Goal: Task Accomplishment & Management: Use online tool/utility

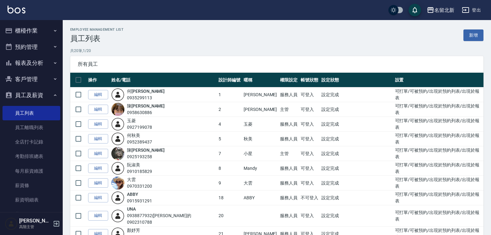
scroll to position [170, 0]
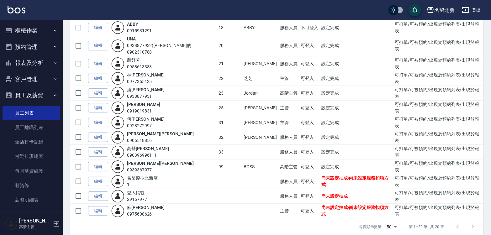
click at [28, 22] on ul "櫃檯作業 打帳單 帳單列表 掛單列表 座位開單 營業儀表板 現金收支登錄 高階收支登錄 材料自購登錄 每日結帳 排班表 現場電腦打卡 掃碼打卡 預約管理 預約…" at bounding box center [32, 147] width 58 height 255
click at [476, 6] on button "登出" at bounding box center [472, 10] width 24 height 12
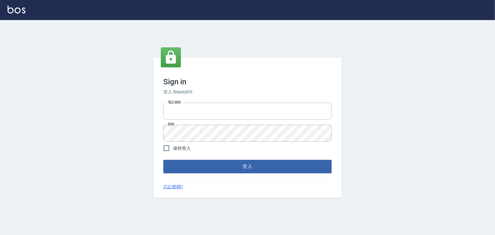
type input "0925193258"
click at [245, 159] on form "電話號碼 [PHONE_NUMBER] 電話號碼 密碼 密碼 保持登入 登入" at bounding box center [247, 136] width 168 height 73
click at [252, 167] on button "登入" at bounding box center [247, 166] width 168 height 13
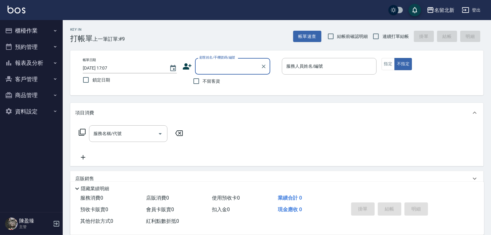
click at [20, 27] on button "櫃檯作業" at bounding box center [32, 31] width 58 height 16
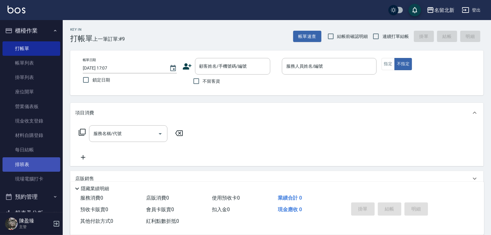
click at [29, 163] on link "排班表" at bounding box center [32, 165] width 58 height 14
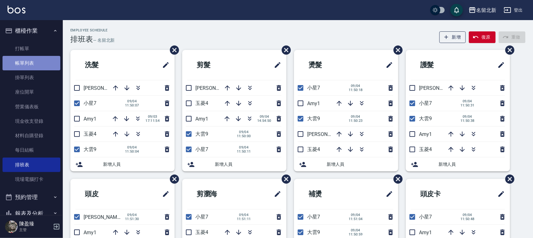
click at [49, 56] on link "帳單列表" at bounding box center [32, 63] width 58 height 14
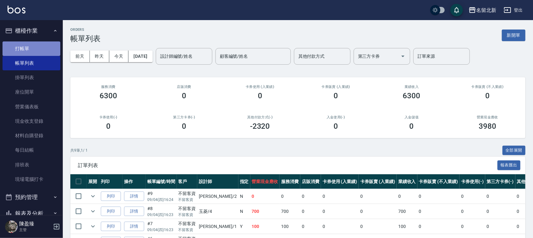
click at [43, 54] on link "打帳單" at bounding box center [32, 48] width 58 height 14
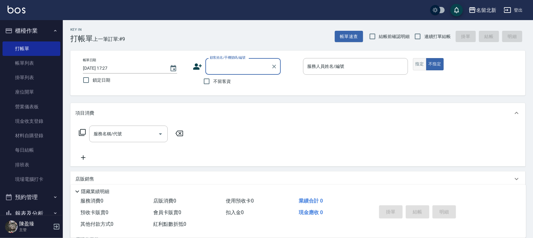
click at [416, 63] on button "指定" at bounding box center [419, 64] width 13 height 12
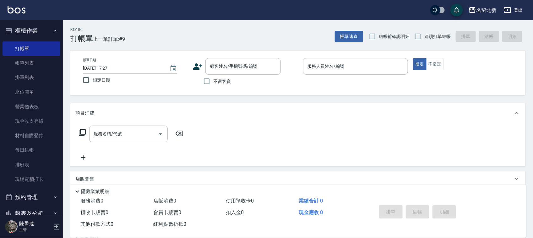
click at [317, 56] on div "帳單日期 [DATE] 17:27 鎖定日期 顧客姓名/手機號碼/編號 顧客姓名/手機號碼/編號 不留客資 服務人員姓名/編號 服務人員姓名/編號 指定 不指定" at bounding box center [297, 73] width 455 height 45
drag, startPoint x: 318, startPoint y: 66, endPoint x: 316, endPoint y: 69, distance: 3.7
click at [317, 68] on input "服務人員姓名/編號" at bounding box center [355, 66] width 99 height 11
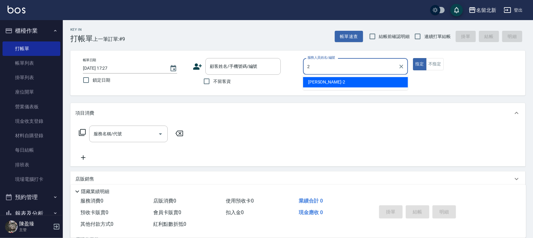
type input "[PERSON_NAME]-2"
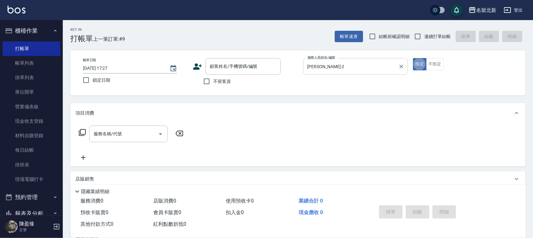
type button "true"
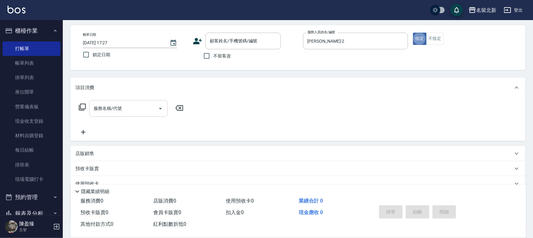
scroll to position [39, 0]
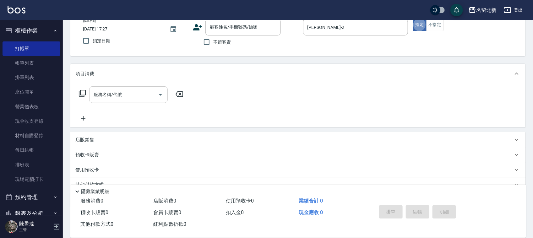
click at [148, 93] on input "服務名稱/代號" at bounding box center [123, 94] width 63 height 11
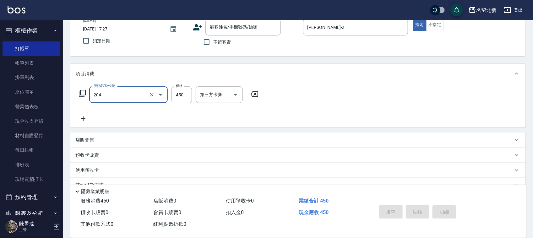
type input "髮質調理洗髮(204)"
click at [80, 115] on icon at bounding box center [83, 119] width 16 height 8
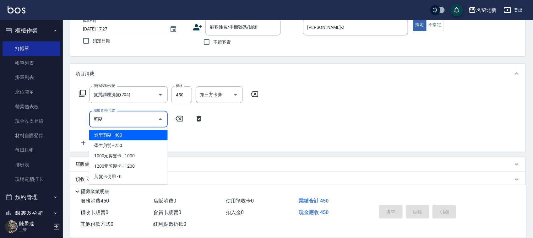
click at [134, 136] on span "造型剪髮 - 400" at bounding box center [128, 135] width 78 height 10
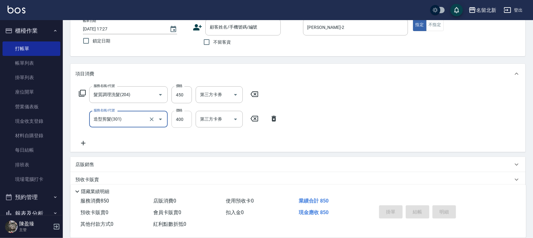
type input "造型剪髮(301)"
click at [183, 118] on input "400" at bounding box center [181, 119] width 20 height 17
type input "380"
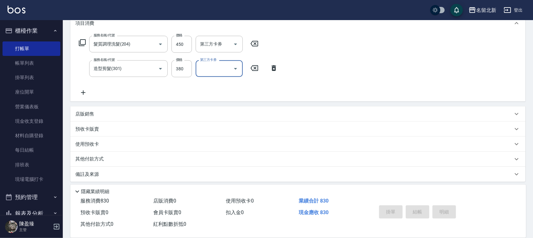
scroll to position [93, 0]
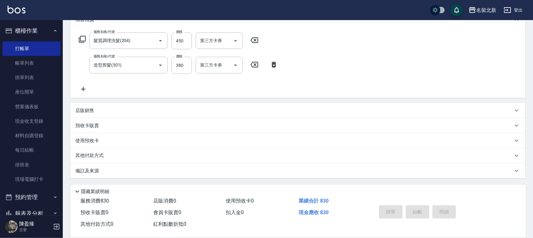
click at [87, 89] on icon at bounding box center [83, 89] width 16 height 8
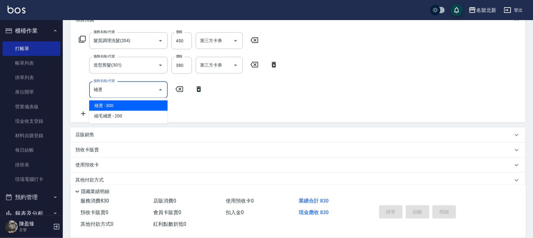
click at [153, 104] on span "補燙 - 300" at bounding box center [128, 105] width 78 height 10
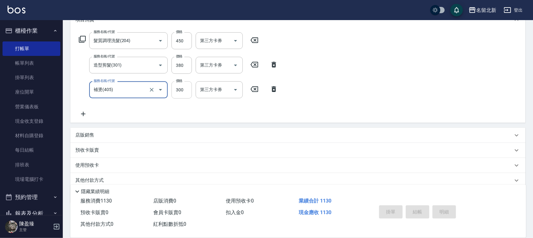
type input "補燙(405)"
click at [184, 89] on input "300" at bounding box center [181, 89] width 20 height 17
type input "800"
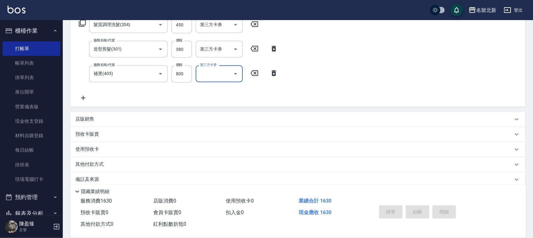
scroll to position [118, 0]
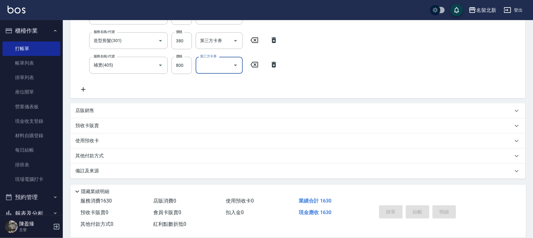
click at [78, 87] on icon at bounding box center [83, 90] width 16 height 8
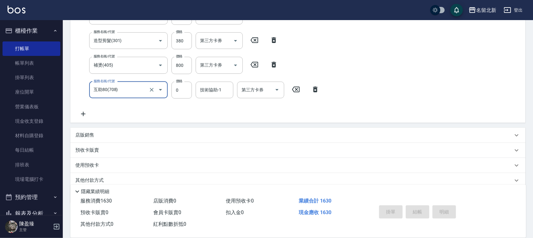
type input "互助80(708)"
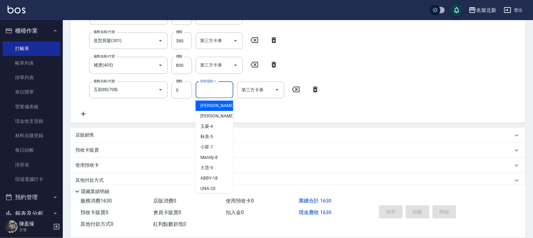
click at [203, 89] on input "技術協助-1" at bounding box center [214, 89] width 32 height 11
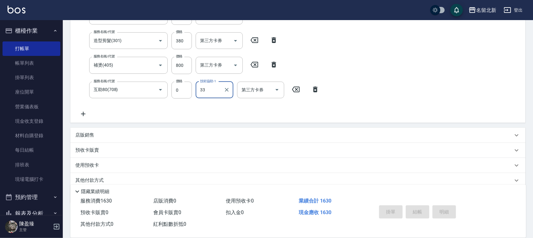
type input "高彗珊-33"
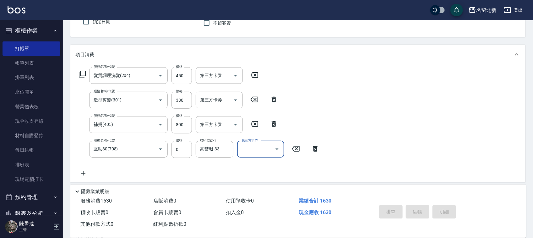
scroll to position [0, 0]
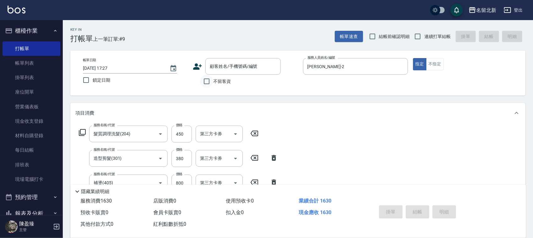
click at [211, 80] on input "不留客資" at bounding box center [206, 81] width 13 height 13
checkbox input "true"
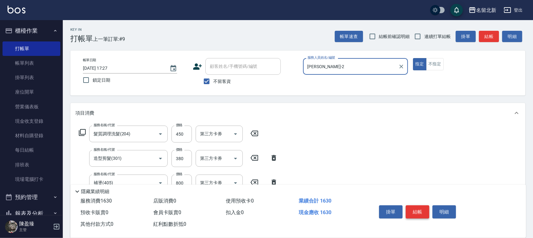
click at [423, 211] on button "結帳" at bounding box center [417, 211] width 24 height 13
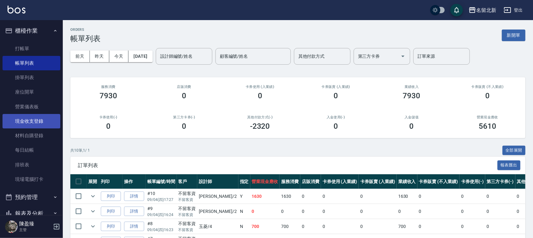
click at [44, 122] on link "現金收支登錄" at bounding box center [32, 121] width 58 height 14
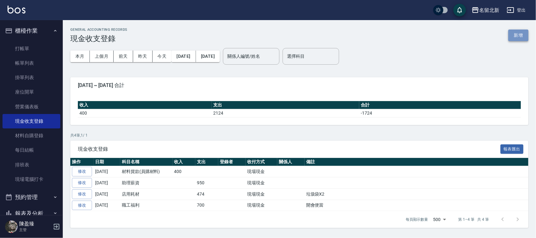
click at [494, 32] on button "新增" at bounding box center [518, 35] width 20 height 12
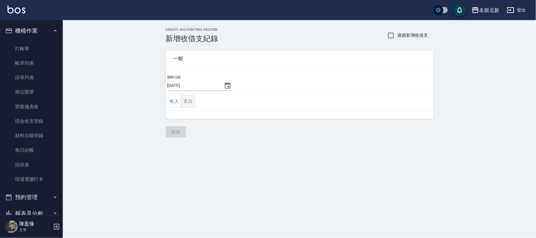
click at [181, 99] on button "支出" at bounding box center [188, 101] width 14 height 13
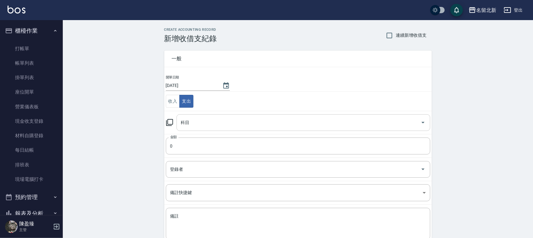
click at [227, 120] on input "科目" at bounding box center [298, 122] width 238 height 11
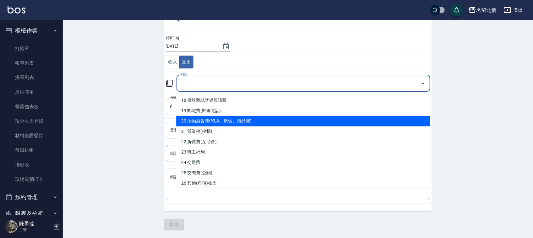
scroll to position [146, 0]
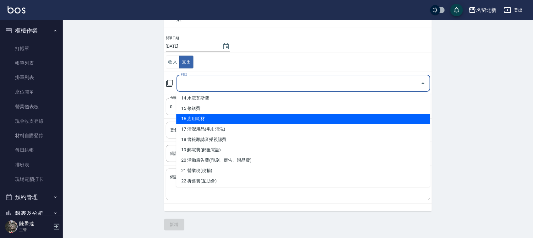
click at [202, 117] on li "16 店用耗材" at bounding box center [303, 119] width 254 height 10
type input "16 店用耗材"
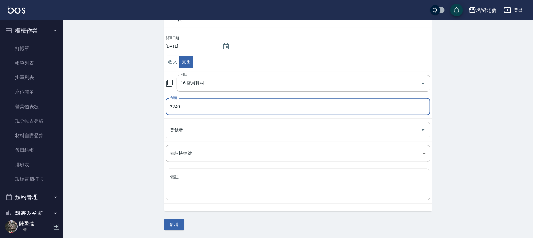
type input "2240"
click at [177, 219] on div "一般 開單日期 [DATE] 收入 支出 科目 16 店用耗材 科目 金額 2240 金額 登錄者 登錄者 備註快捷鍵 ​ 備註快捷鍵 備註 x 備註 新增" at bounding box center [297, 117] width 267 height 227
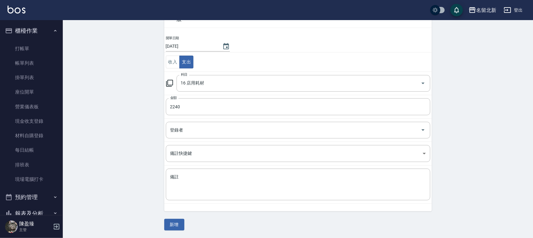
click at [175, 222] on button "新增" at bounding box center [174, 225] width 20 height 12
